Goal: Transaction & Acquisition: Purchase product/service

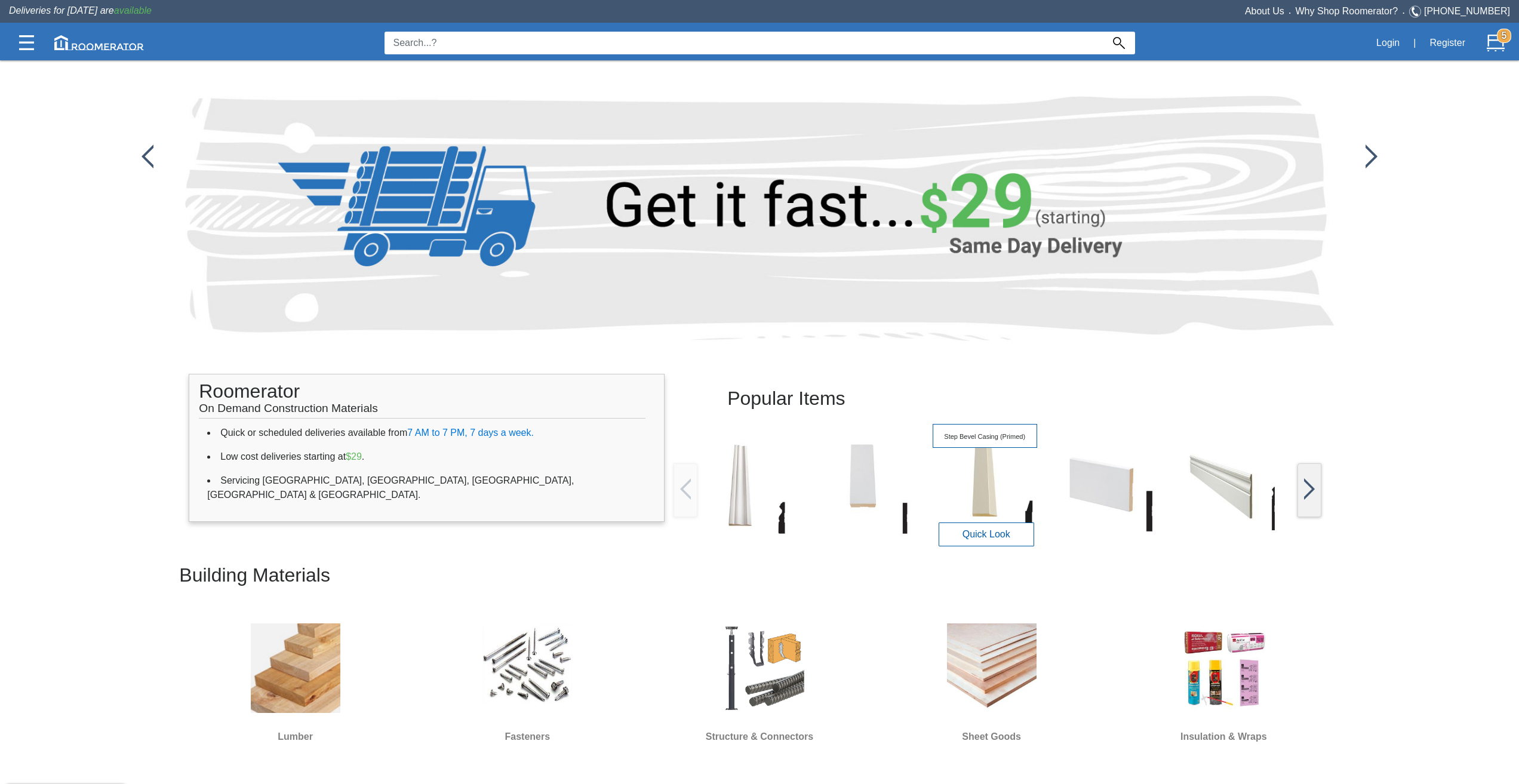
click at [986, 492] on img at bounding box center [984, 485] width 104 height 104
click at [985, 530] on button "Quick Look" at bounding box center [986, 534] width 95 height 24
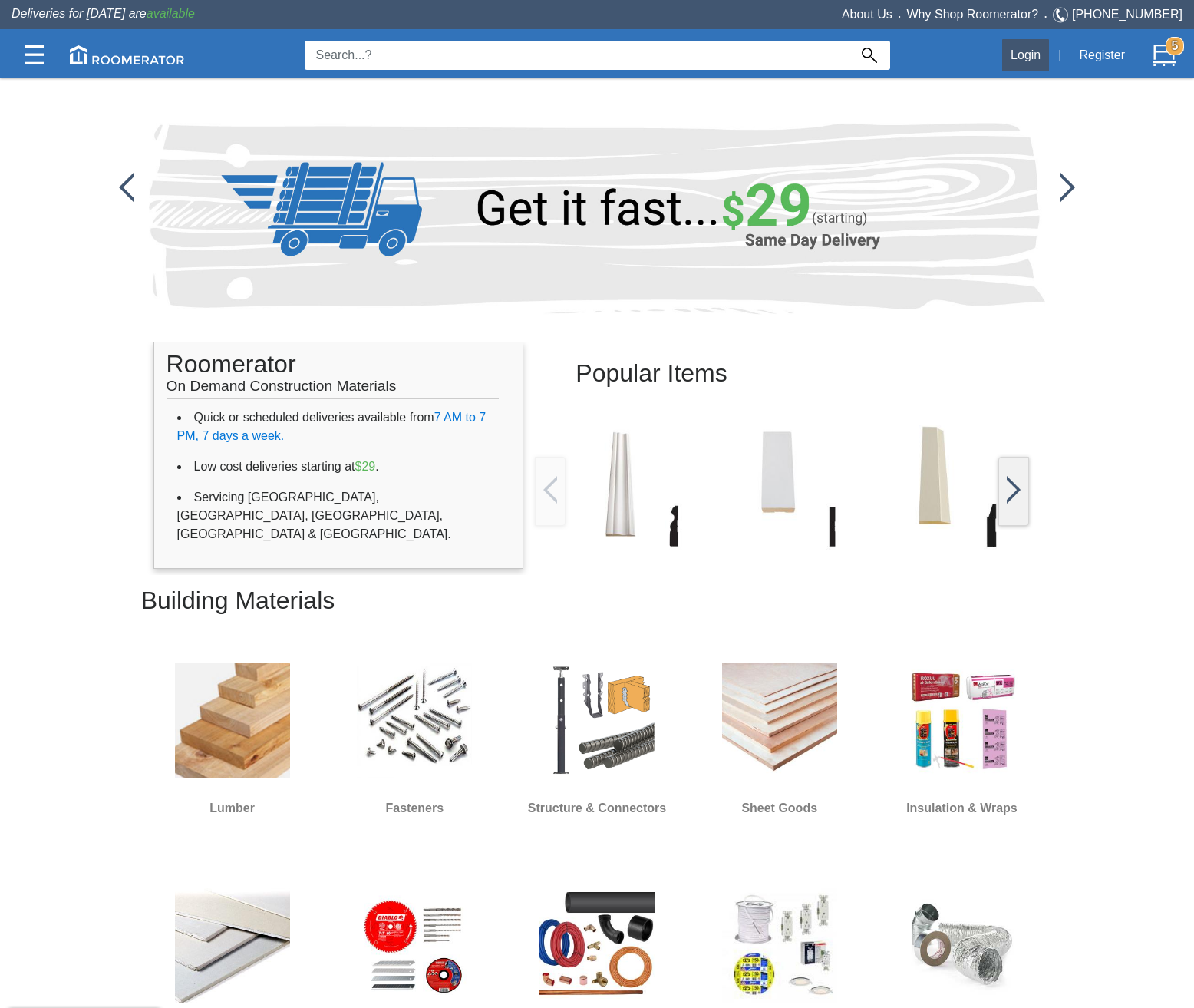
click at [1039, 55] on button "Login" at bounding box center [1026, 55] width 47 height 32
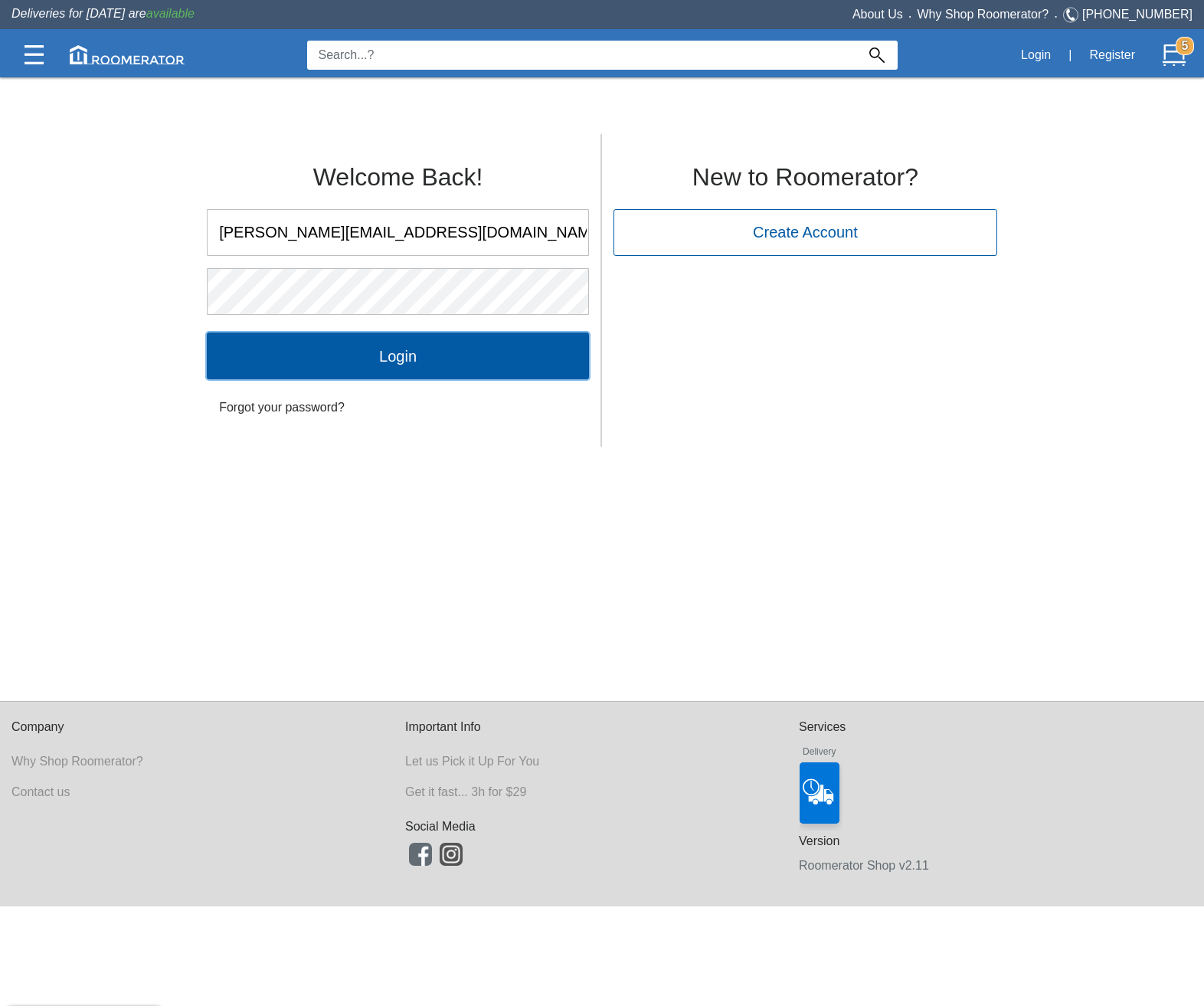
click at [472, 359] on input "Login" at bounding box center [398, 355] width 382 height 46
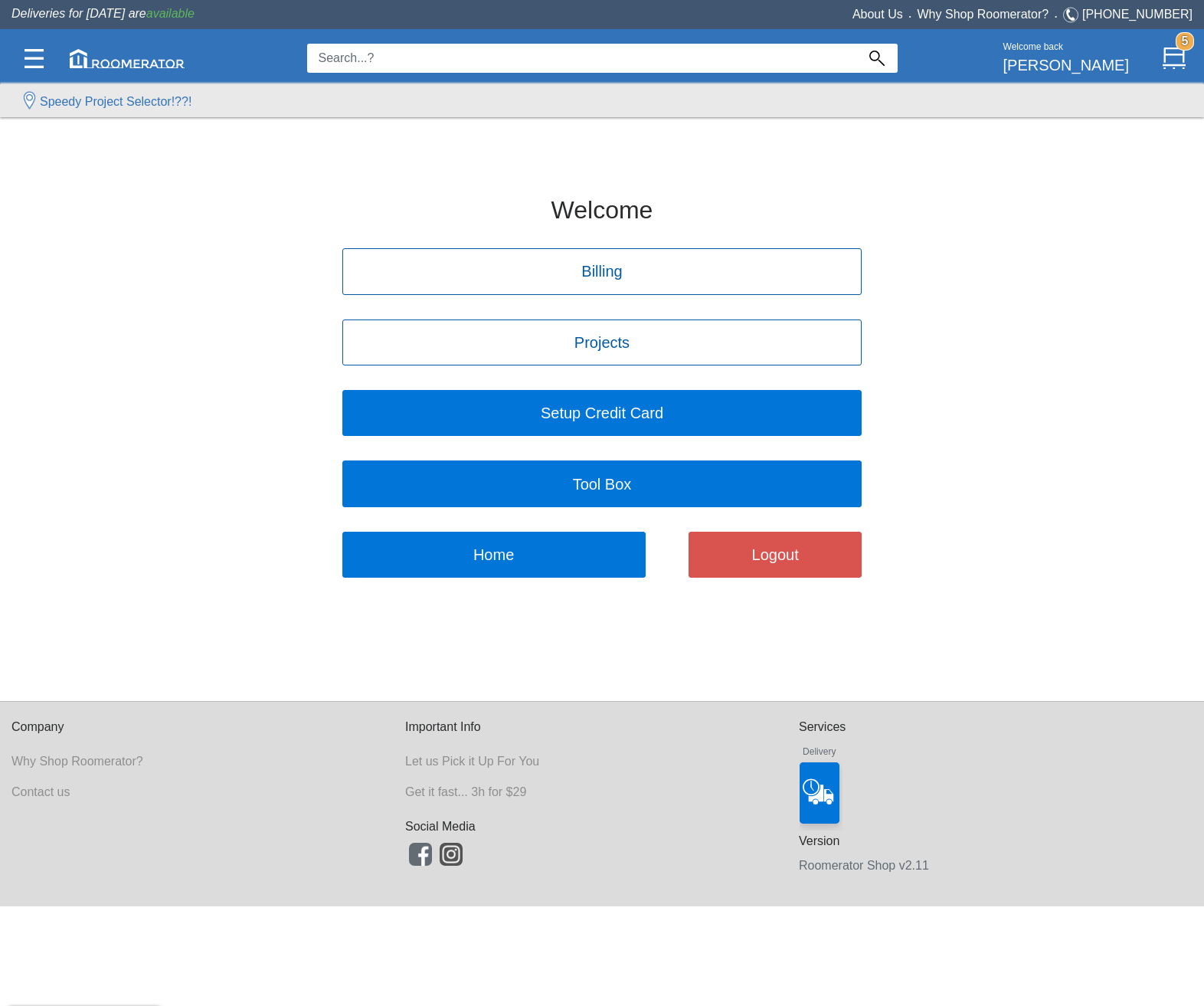
click at [1030, 242] on div "Welcome Billing Projects Setup Credit Card Tool Box Home Logout" at bounding box center [602, 369] width 1204 height 418
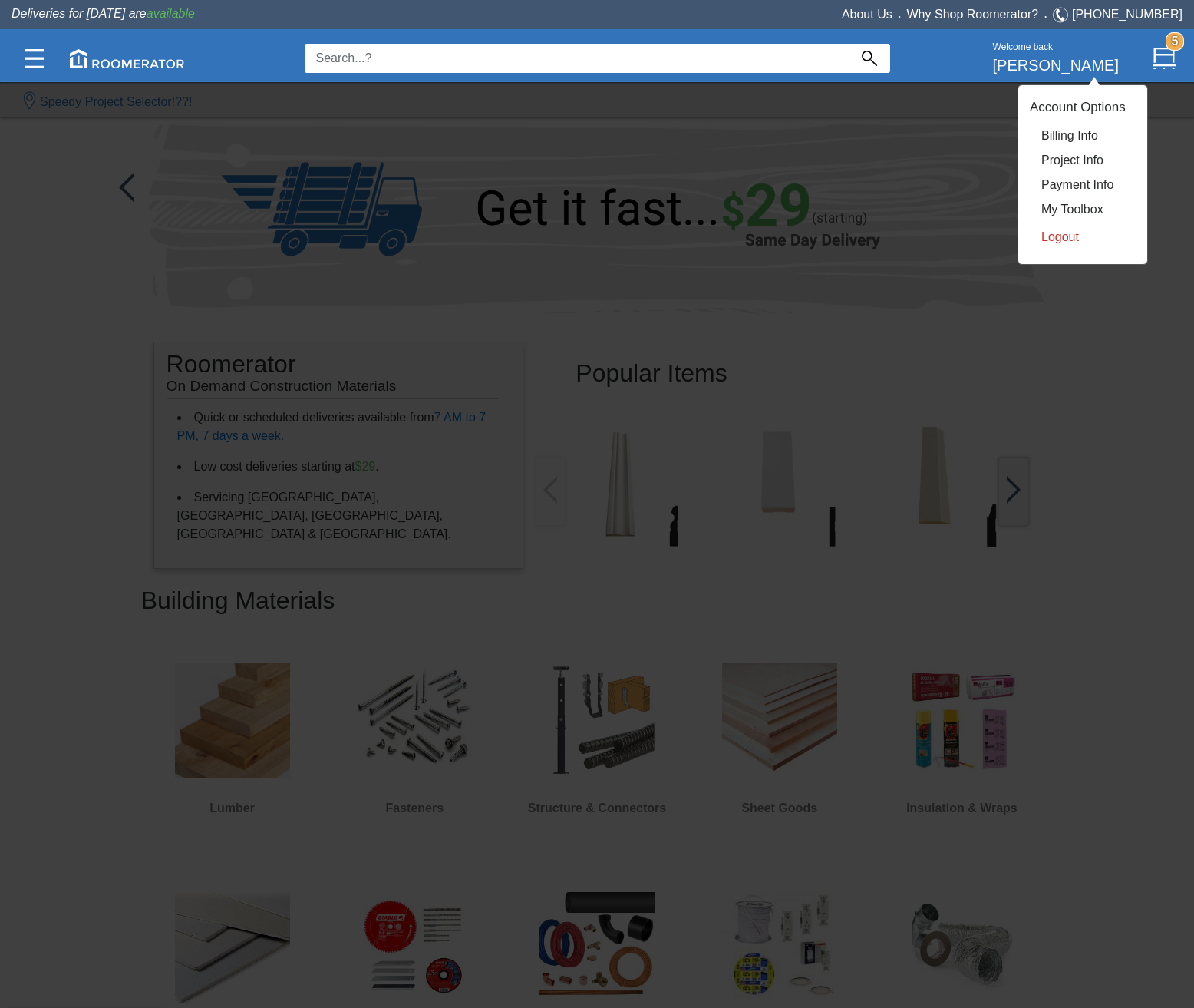
click at [1055, 238] on link "Logout" at bounding box center [1060, 237] width 38 height 13
